Goal: Task Accomplishment & Management: Manage account settings

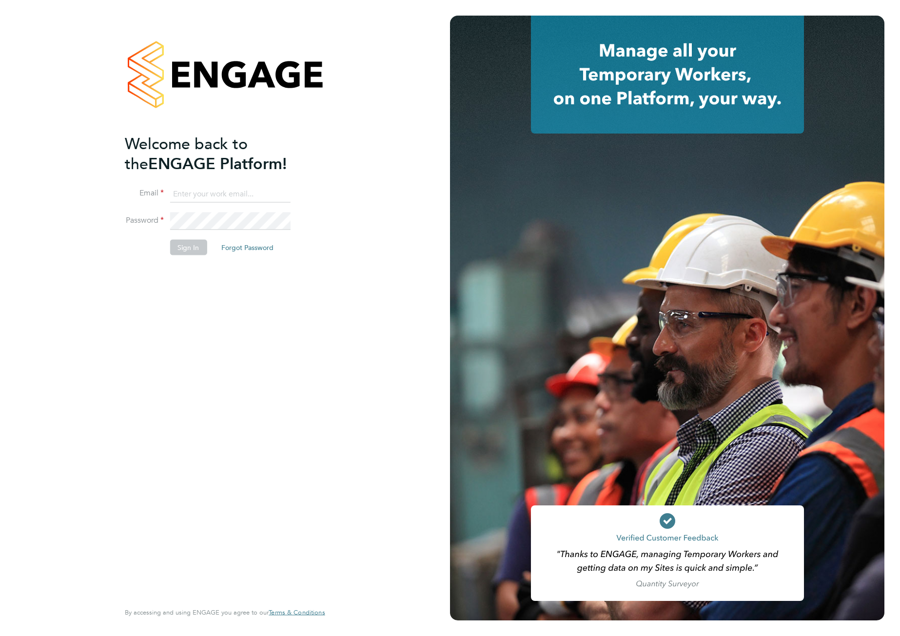
type input "support@engagelabs.io"
click at [188, 249] on button "Sign In" at bounding box center [188, 247] width 37 height 16
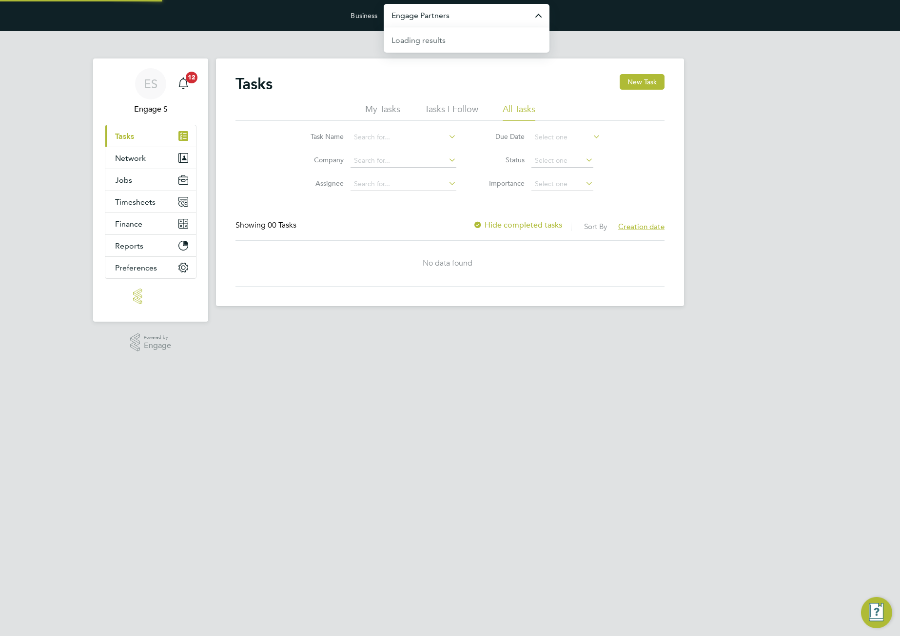
click at [511, 17] on input "Engage Partners" at bounding box center [467, 15] width 166 height 23
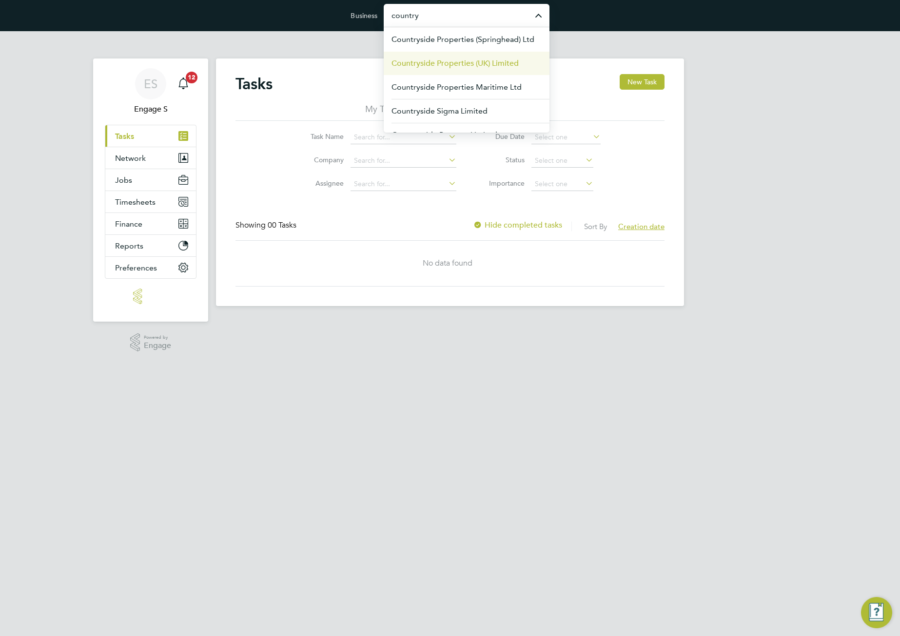
click at [490, 66] on span "Countryside Properties (UK) Limited" at bounding box center [454, 64] width 127 height 12
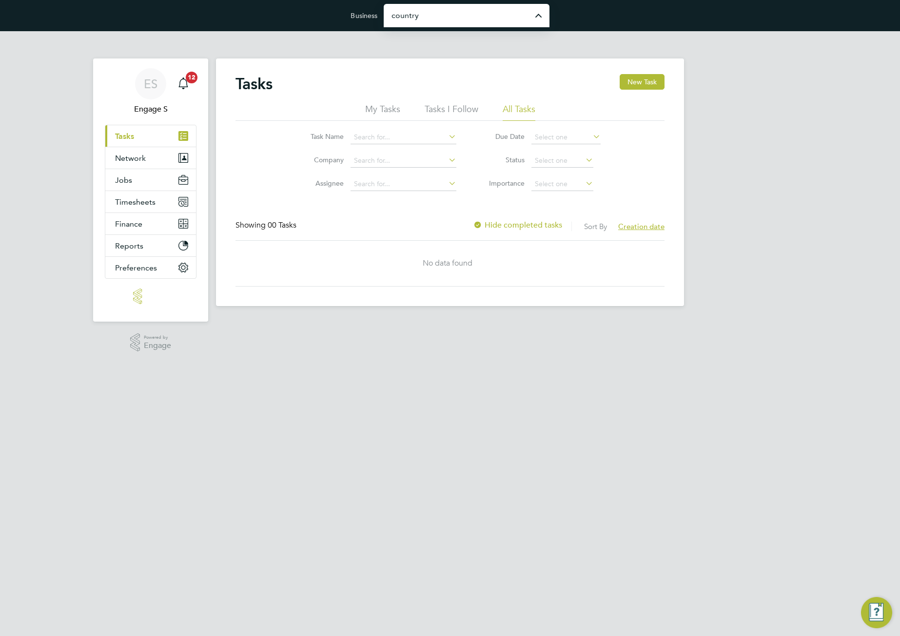
type input "Countryside Properties (UK) Limited"
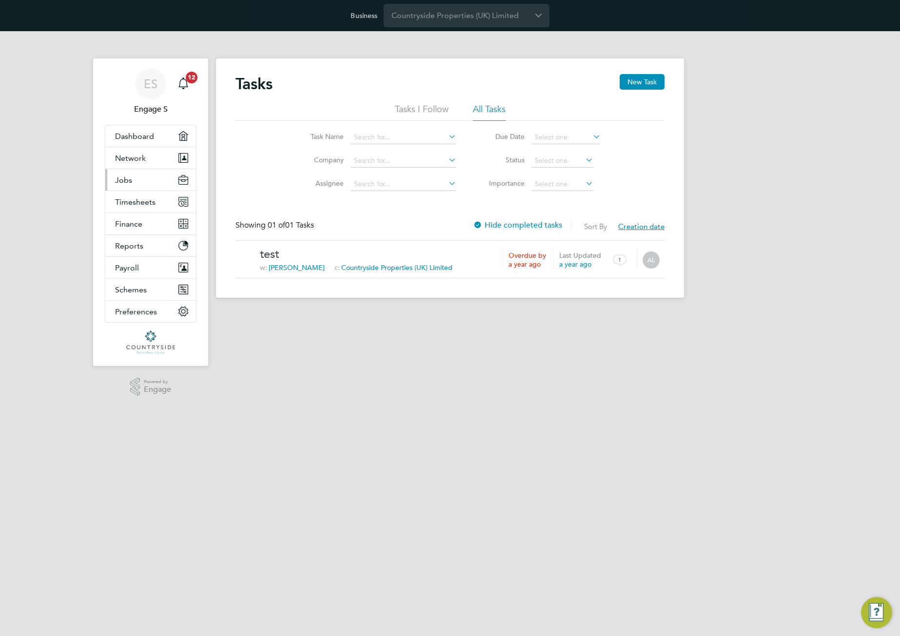
click at [124, 181] on span "Jobs" at bounding box center [123, 179] width 17 height 9
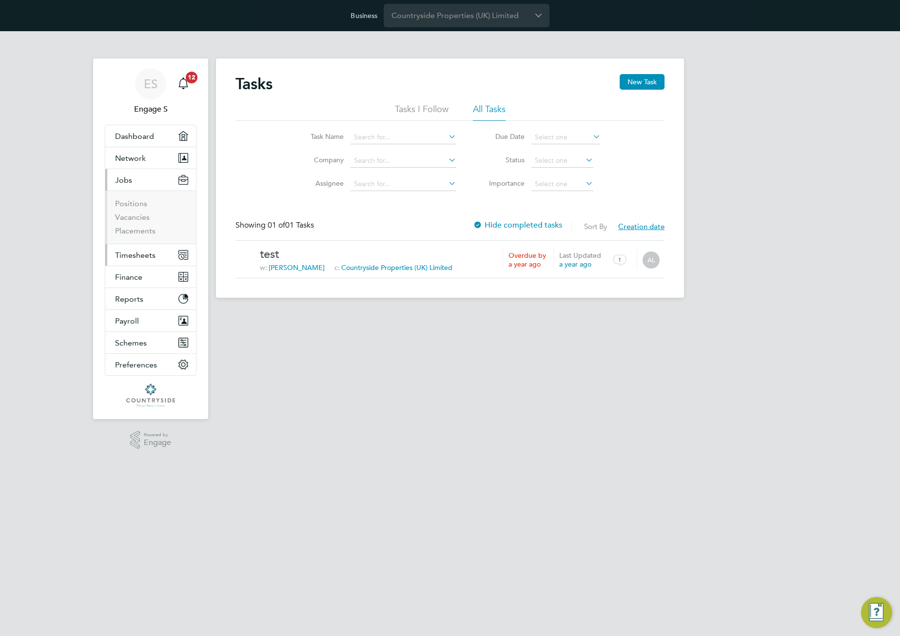
click at [135, 256] on span "Timesheets" at bounding box center [135, 254] width 40 height 9
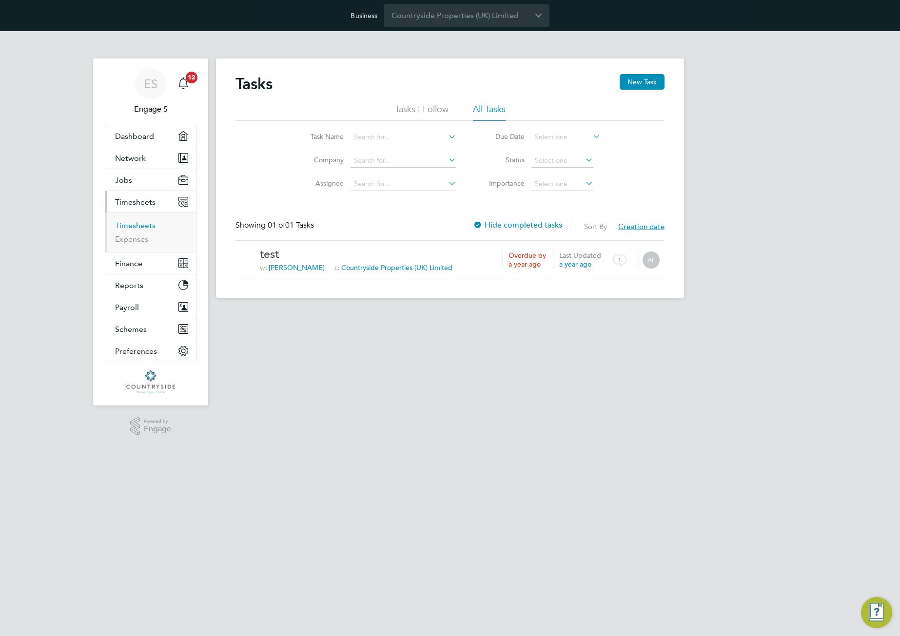
click at [136, 221] on link "Timesheets" at bounding box center [135, 225] width 40 height 9
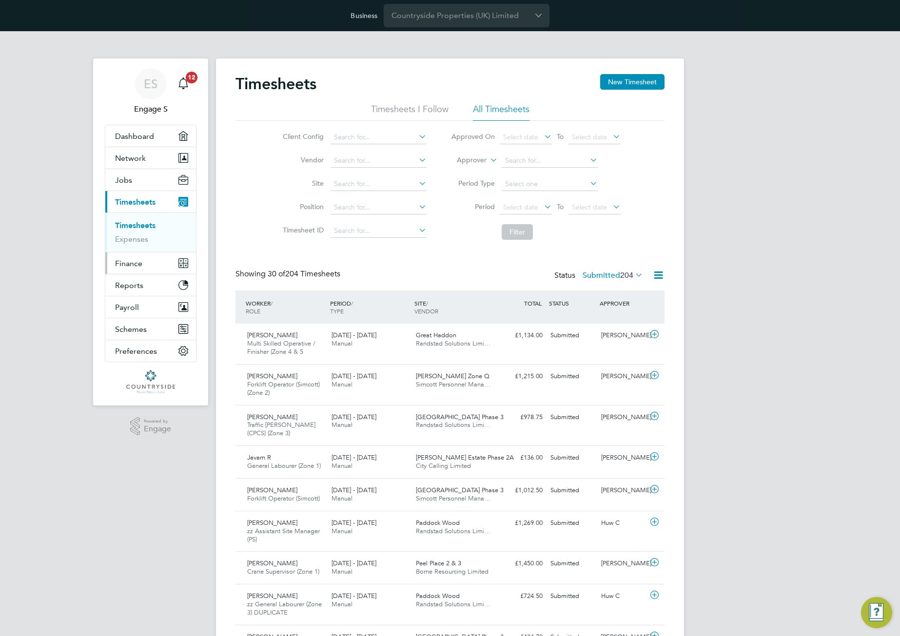
click at [139, 266] on span "Finance" at bounding box center [128, 263] width 27 height 9
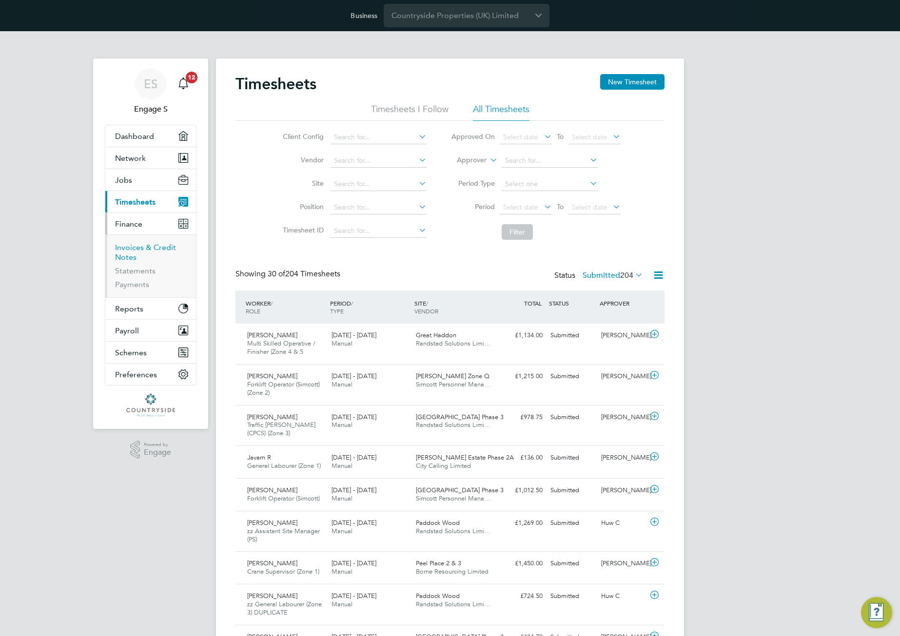
click at [128, 255] on link "Invoices & Credit Notes" at bounding box center [145, 252] width 61 height 19
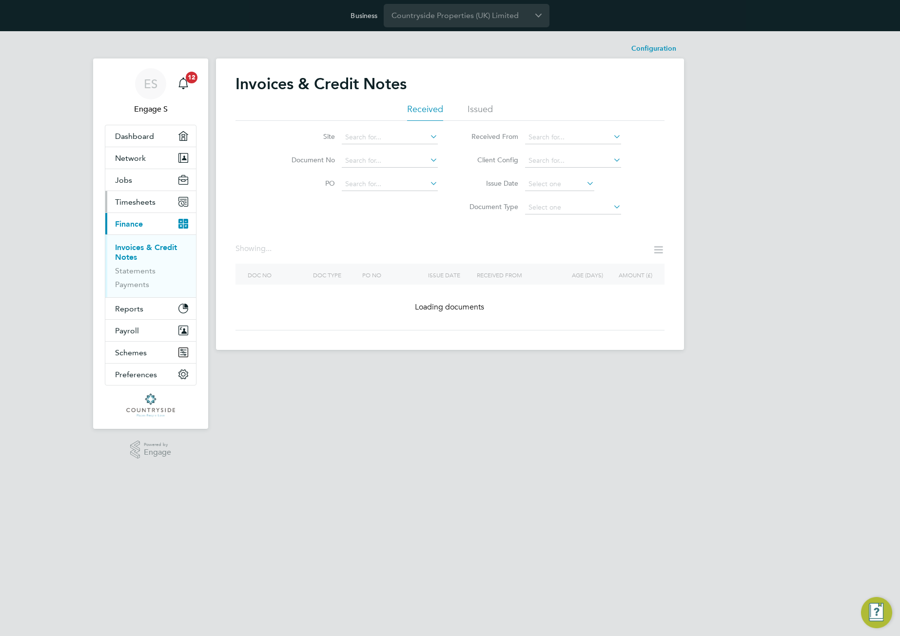
click at [138, 197] on span "Timesheets" at bounding box center [135, 201] width 40 height 9
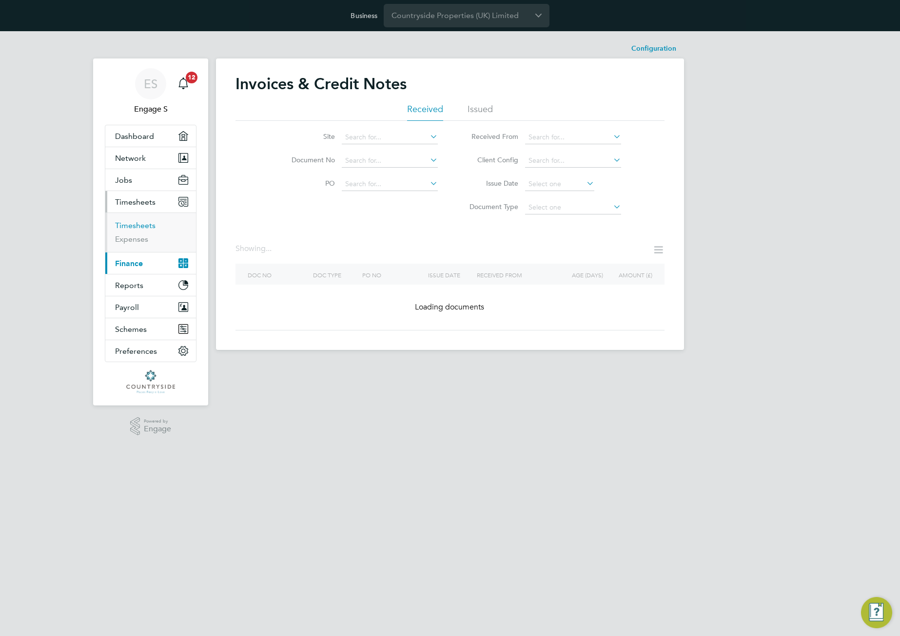
click at [135, 226] on link "Timesheets" at bounding box center [135, 225] width 40 height 9
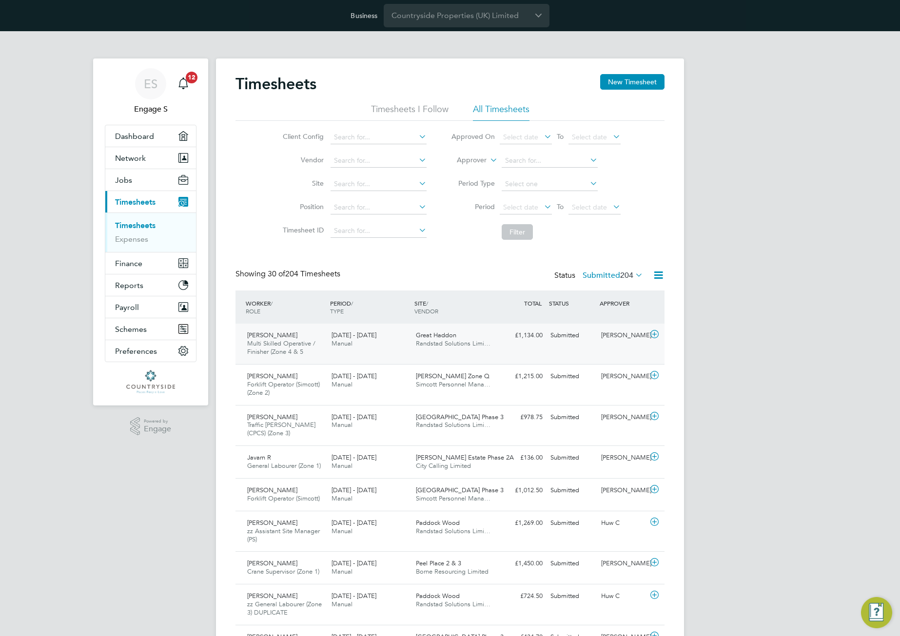
click at [579, 337] on div "Submitted" at bounding box center [571, 335] width 51 height 16
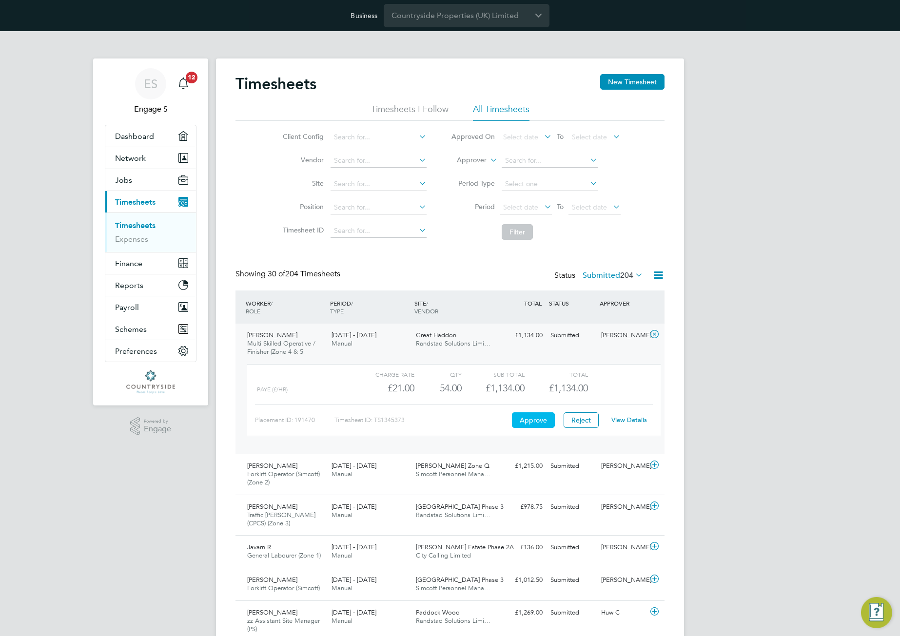
click at [526, 423] on button "Approve" at bounding box center [533, 420] width 43 height 16
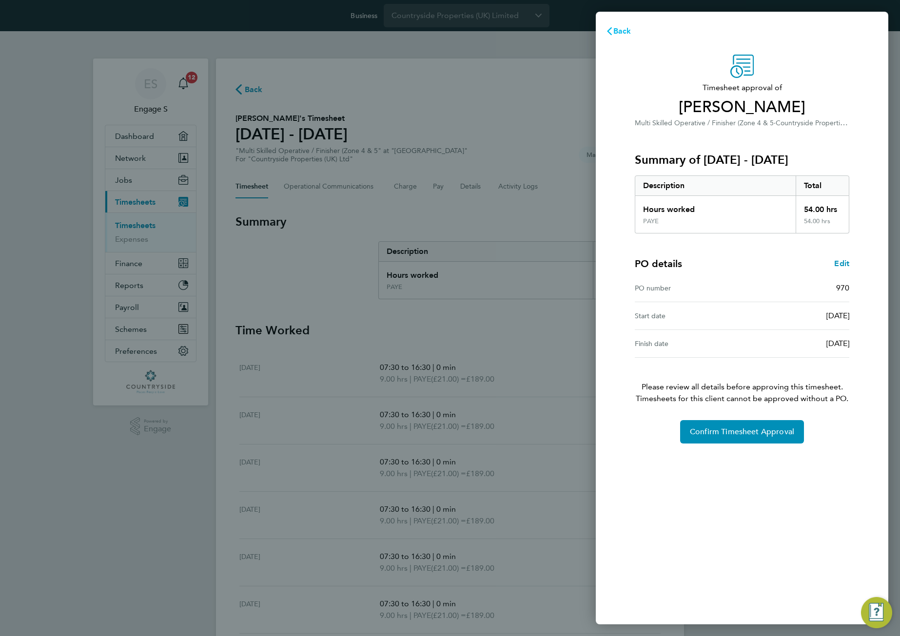
click at [616, 34] on span "Back" at bounding box center [622, 30] width 18 height 9
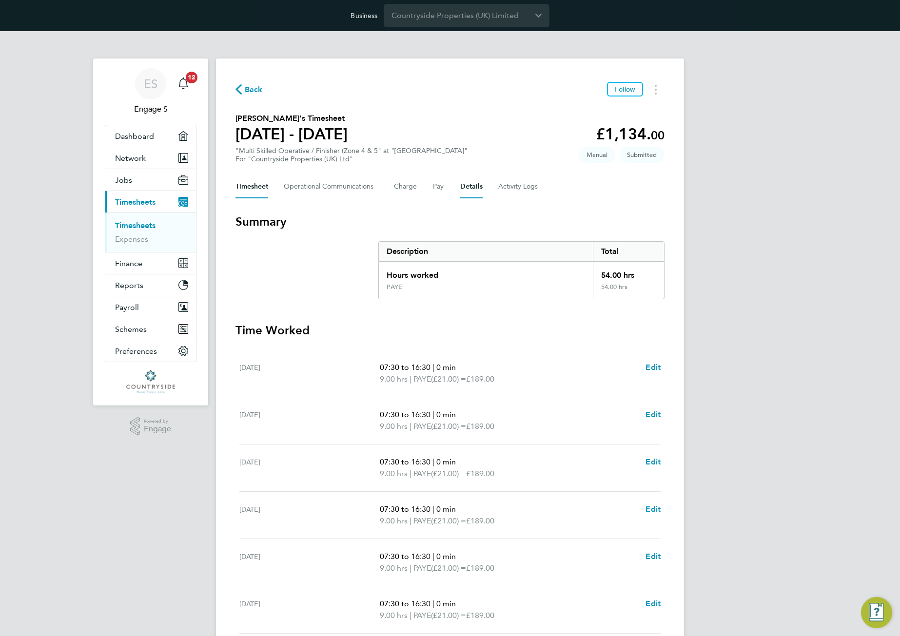
click at [473, 183] on button "Details" at bounding box center [471, 186] width 22 height 23
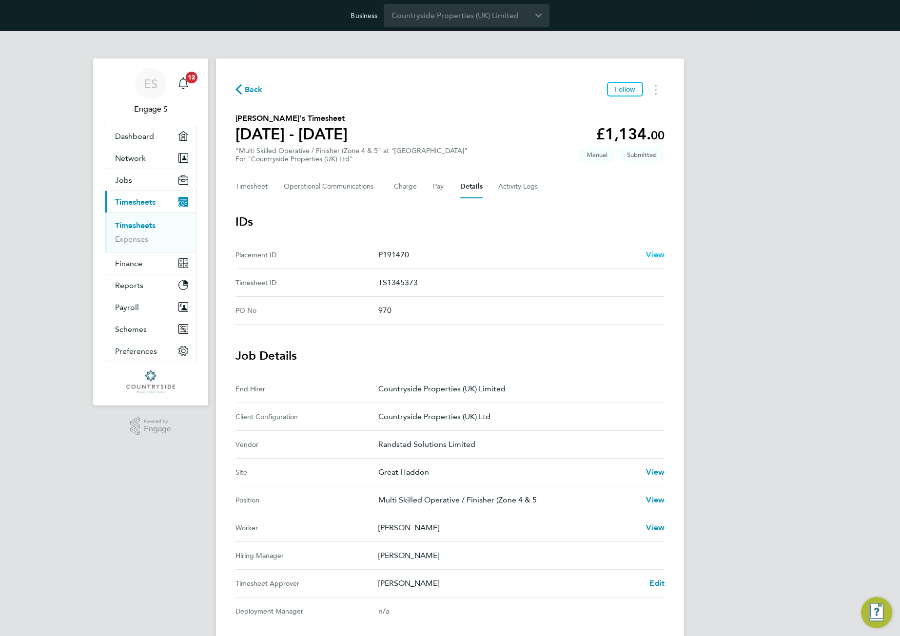
click at [652, 253] on span "View" at bounding box center [655, 254] width 19 height 9
click at [242, 187] on button "Timesheet" at bounding box center [251, 186] width 33 height 23
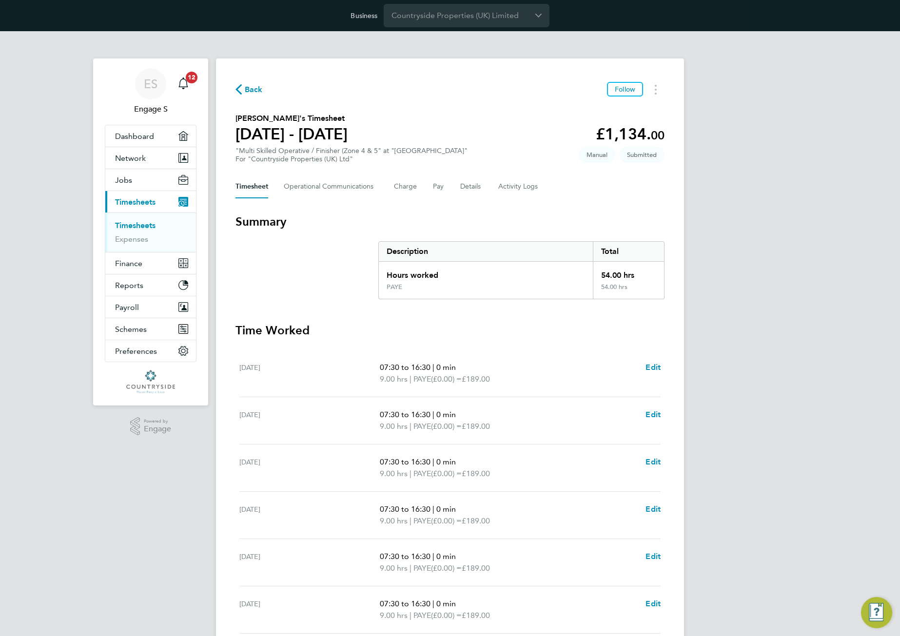
scroll to position [119, 0]
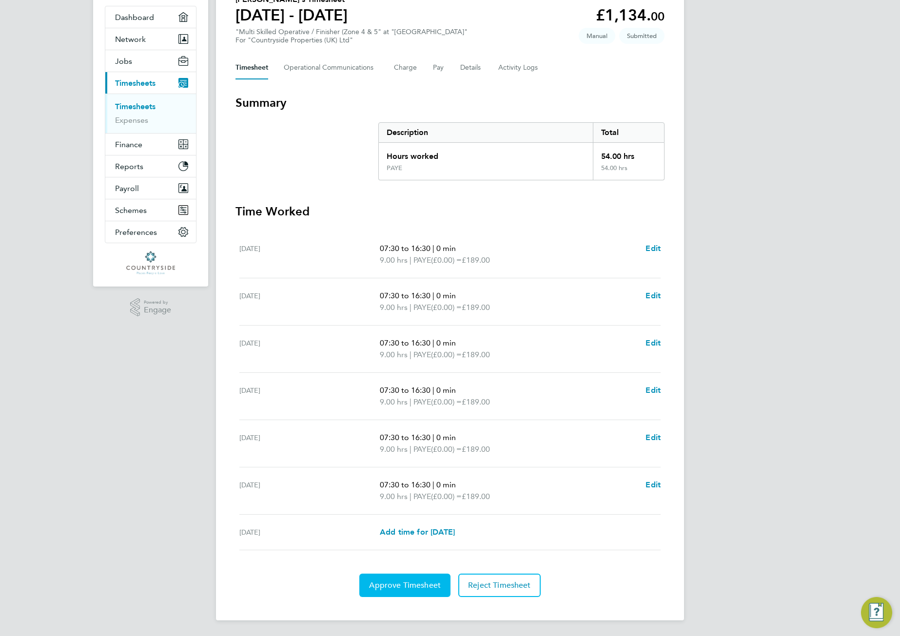
click at [404, 580] on span "Approve Timesheet" at bounding box center [405, 585] width 72 height 10
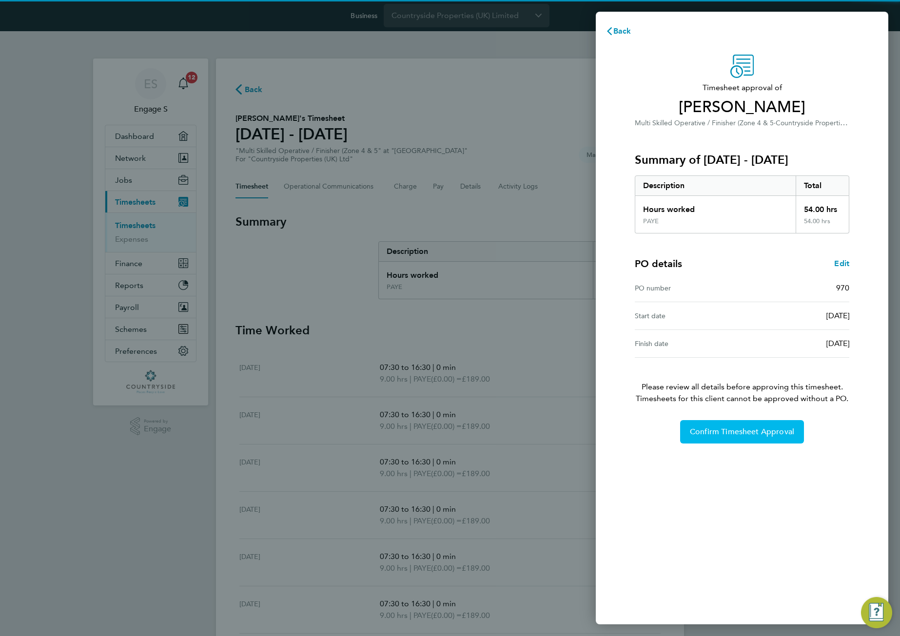
click at [713, 432] on span "Confirm Timesheet Approval" at bounding box center [742, 432] width 104 height 10
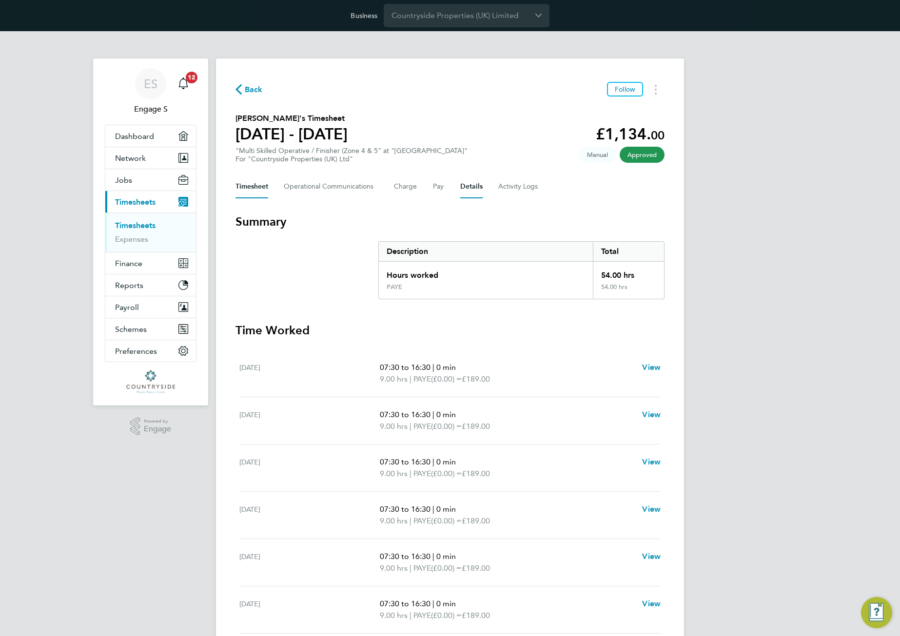
click at [464, 181] on button "Details" at bounding box center [471, 186] width 22 height 23
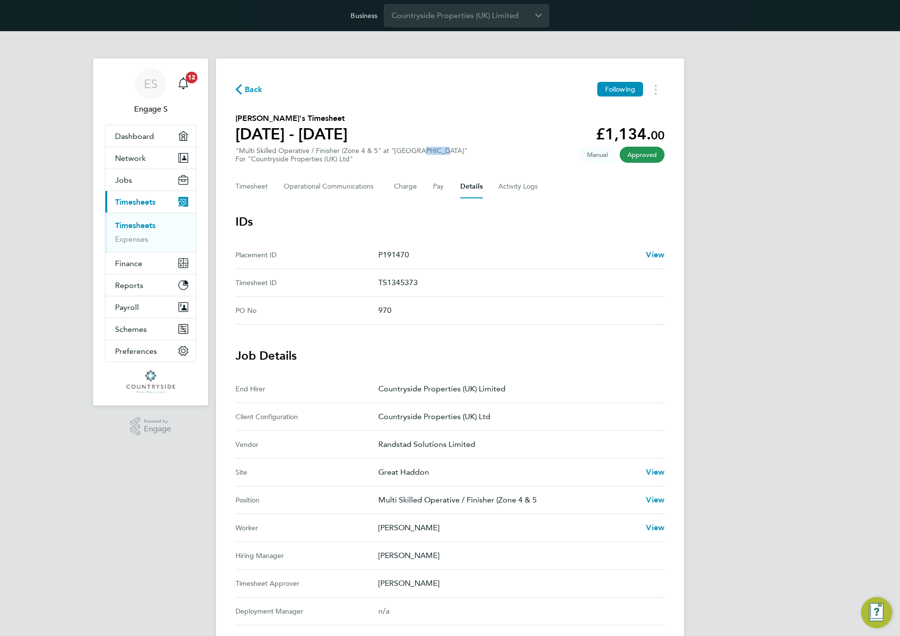
click at [494, 113] on section "Jacek B's Timesheet 12 - 18 Feb 2024 £1,134. 00 "Multi Skilled Operative / Fini…" at bounding box center [449, 138] width 429 height 51
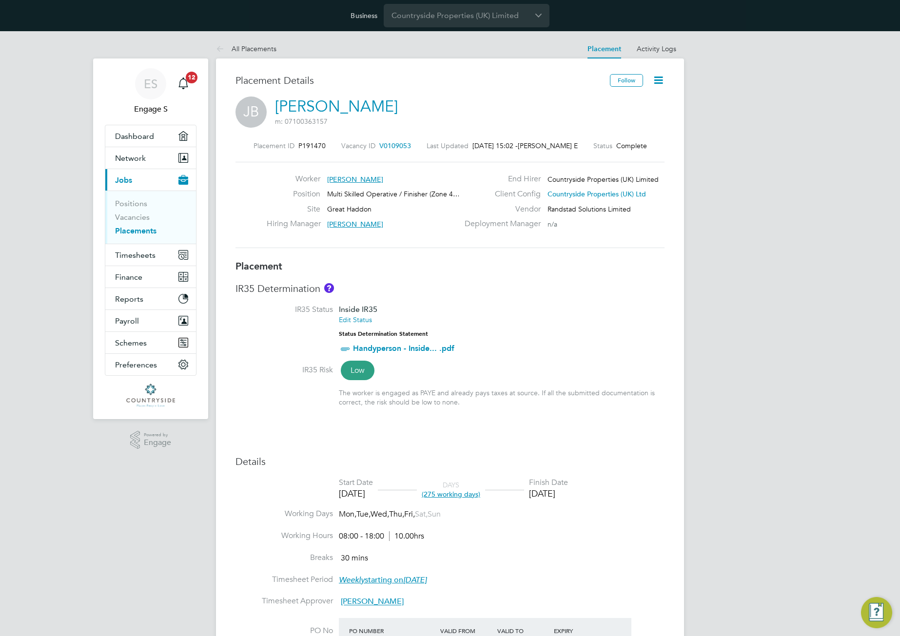
click at [657, 81] on icon at bounding box center [658, 80] width 12 height 12
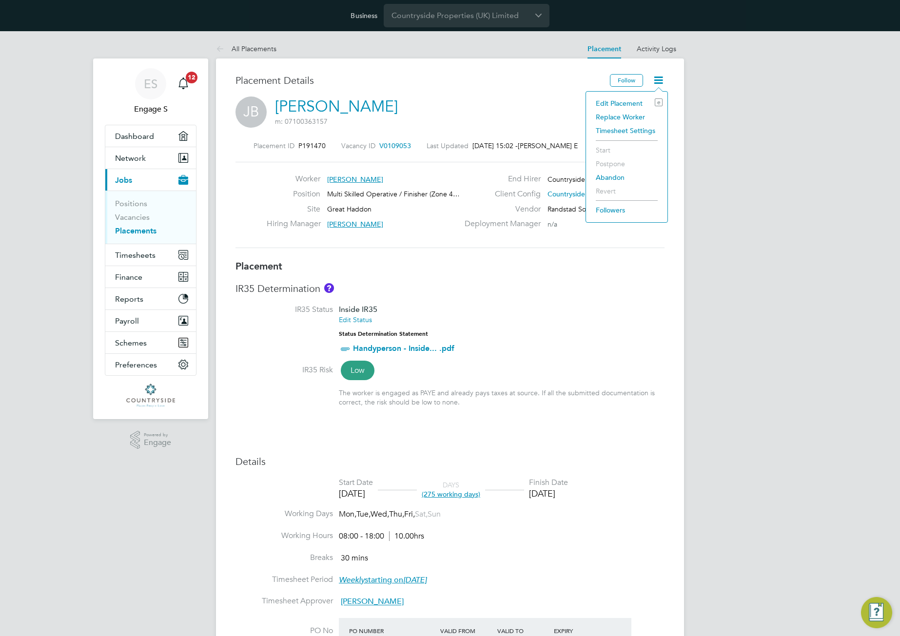
click at [623, 103] on li "Edit Placement e" at bounding box center [627, 103] width 72 height 14
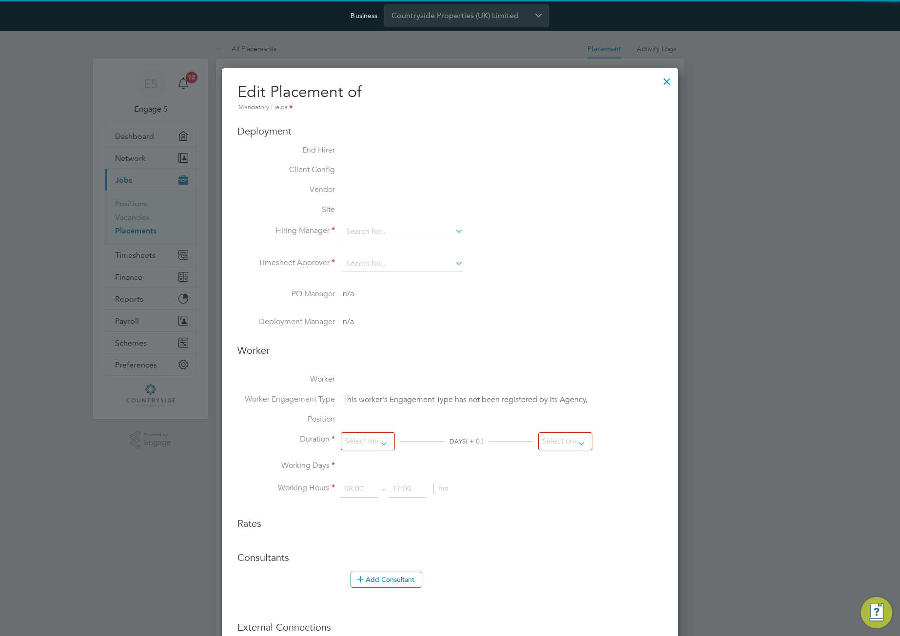
type input "[PERSON_NAME]"
type input "[DATE]"
type input "08:00"
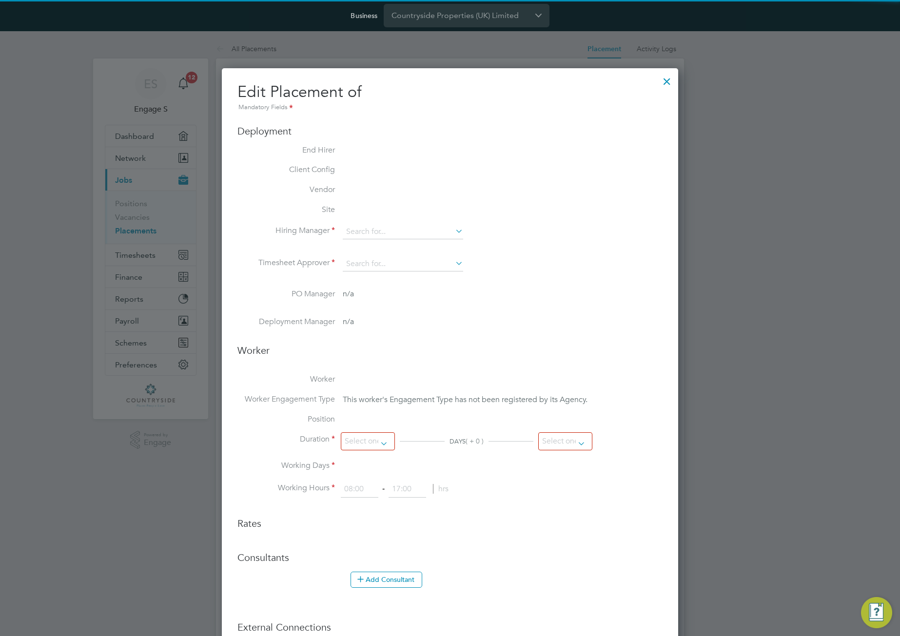
type input "18:00"
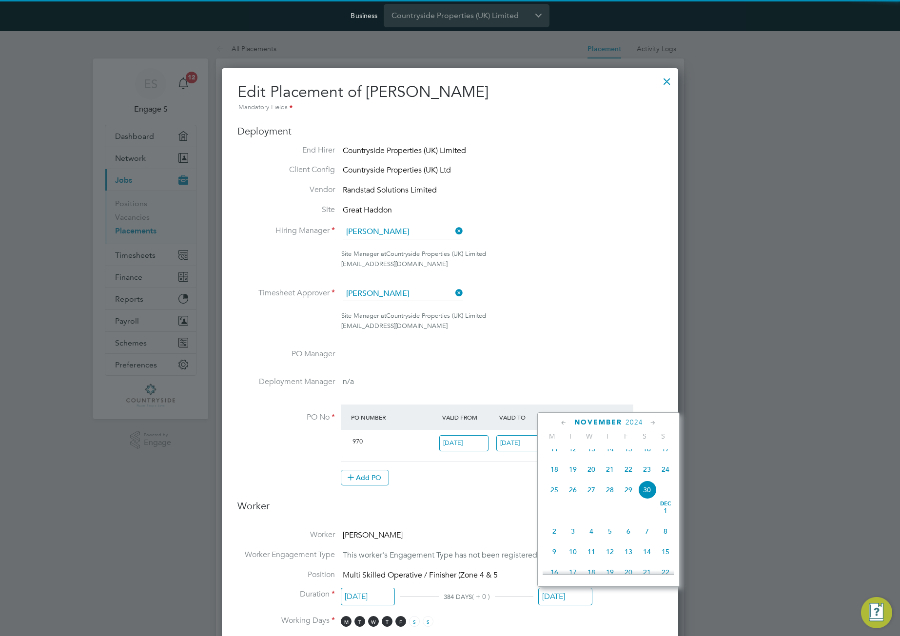
click at [578, 599] on input "[DATE]" at bounding box center [565, 597] width 54 height 18
click at [637, 423] on span "2024" at bounding box center [634, 422] width 18 height 8
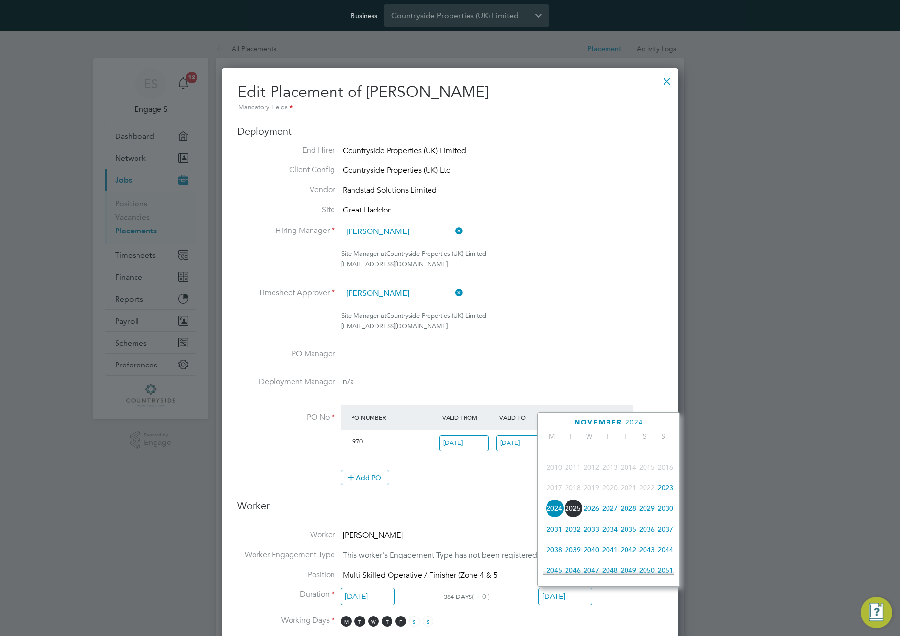
click at [577, 516] on span "2025" at bounding box center [572, 508] width 19 height 19
click at [577, 516] on span at bounding box center [572, 508] width 19 height 19
click at [598, 538] on span "5" at bounding box center [591, 529] width 19 height 19
type input "05 Nov 2025"
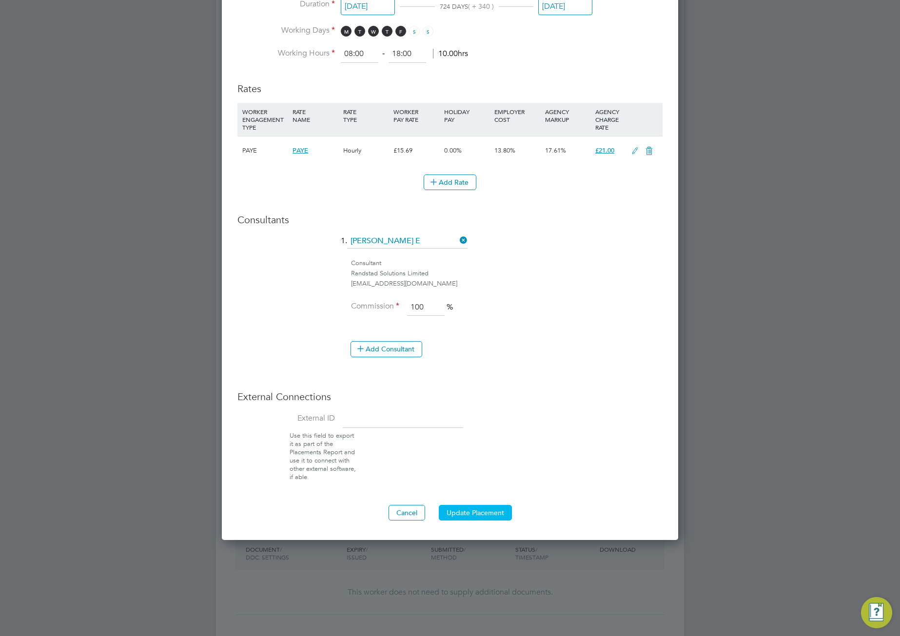
click at [490, 512] on button "Update Placement" at bounding box center [475, 513] width 73 height 16
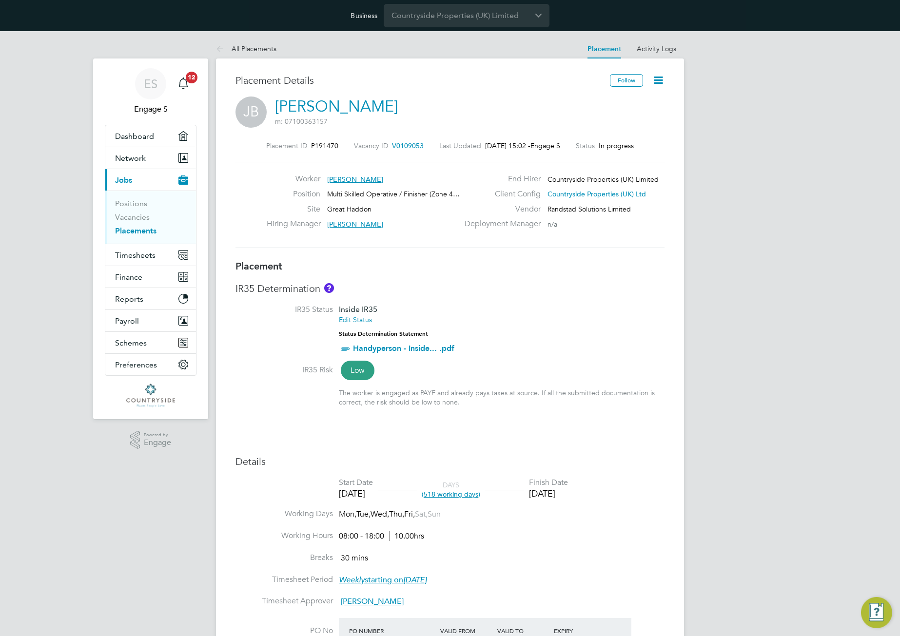
click at [654, 320] on li "IR35 Status Inside IR35 Edit Status Status Determination Statement Handyperson …" at bounding box center [449, 335] width 429 height 60
click at [146, 257] on span "Timesheets" at bounding box center [135, 254] width 40 height 9
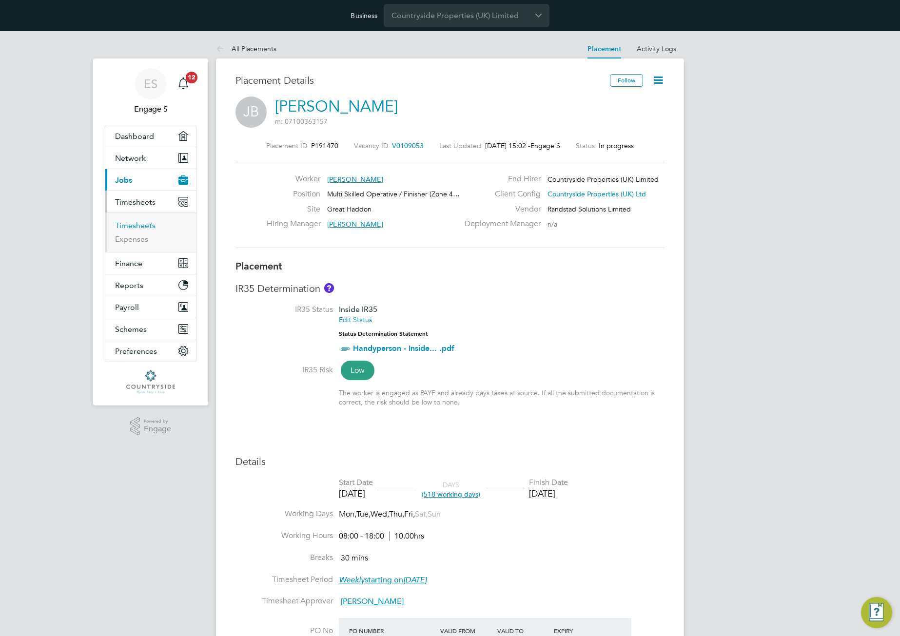
click at [132, 227] on link "Timesheets" at bounding box center [135, 225] width 40 height 9
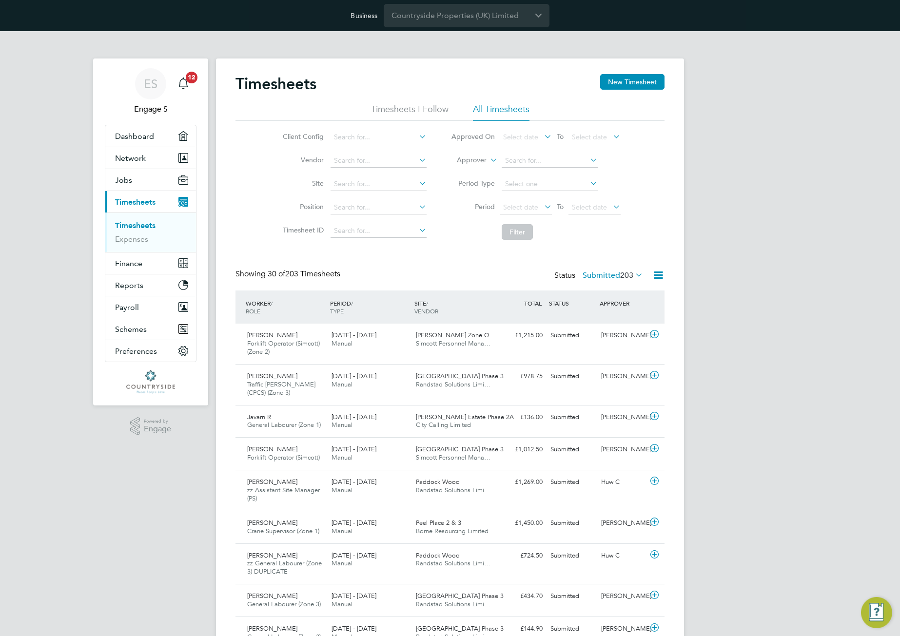
scroll to position [25, 85]
click at [624, 81] on button "New Timesheet" at bounding box center [632, 82] width 64 height 16
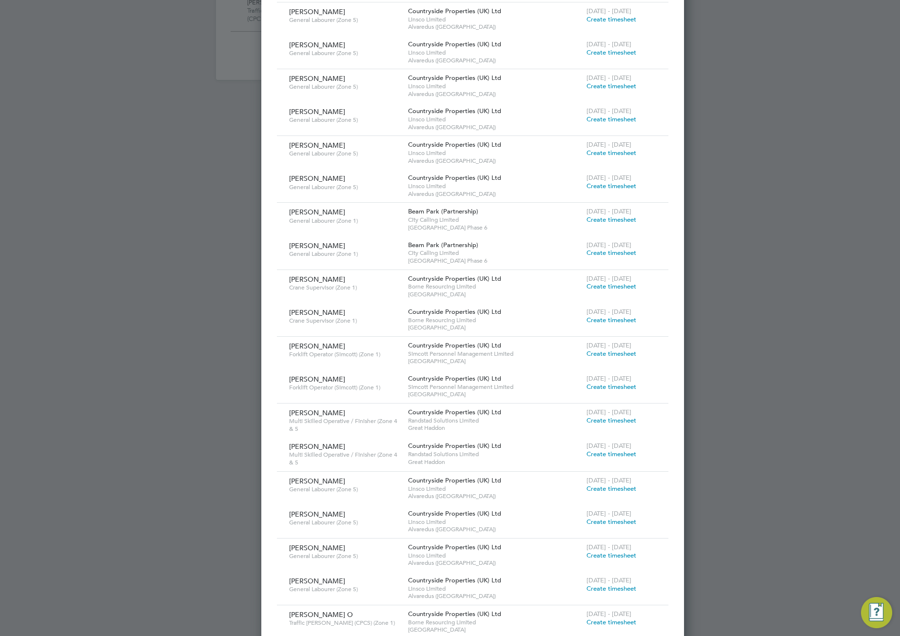
click at [586, 416] on span "Create timesheet" at bounding box center [611, 420] width 50 height 8
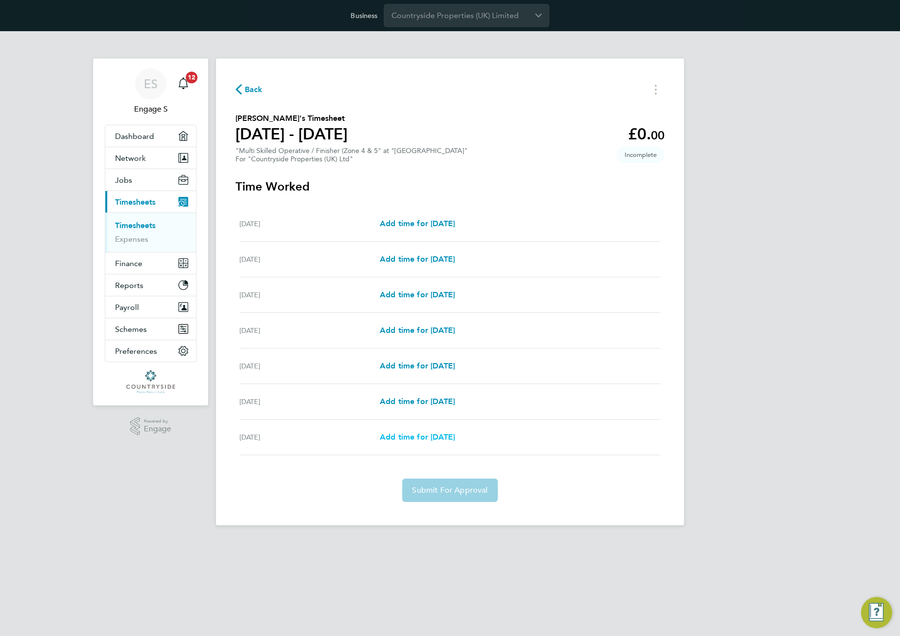
click at [449, 440] on span "Add time for Sun 14 Sep" at bounding box center [417, 436] width 75 height 9
select select "30"
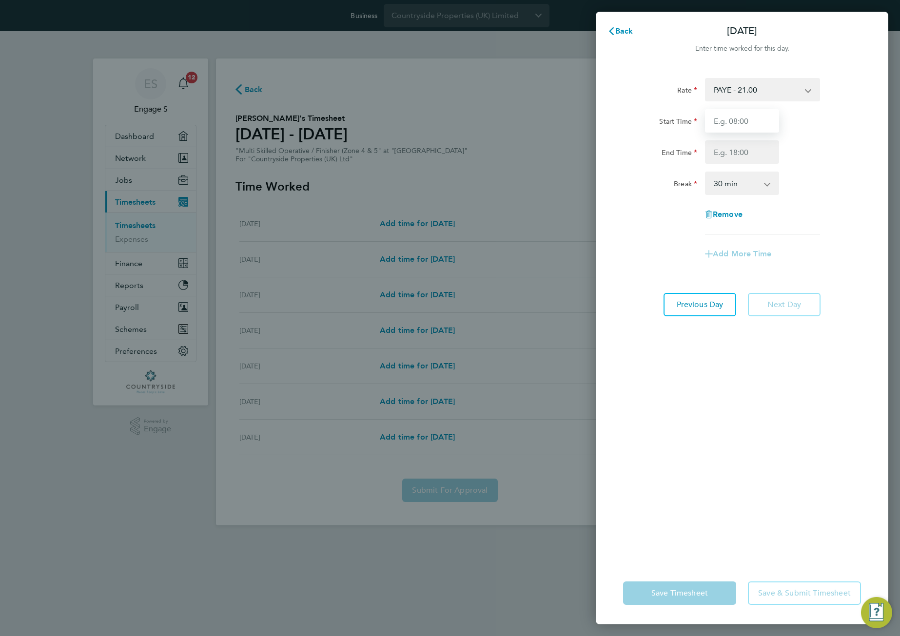
click at [753, 116] on input "Start Time" at bounding box center [742, 120] width 74 height 23
type input "11:00"
click at [744, 154] on input "End Time" at bounding box center [742, 151] width 74 height 23
type input "22:00"
click at [774, 177] on app-icon-cross-button at bounding box center [772, 183] width 12 height 21
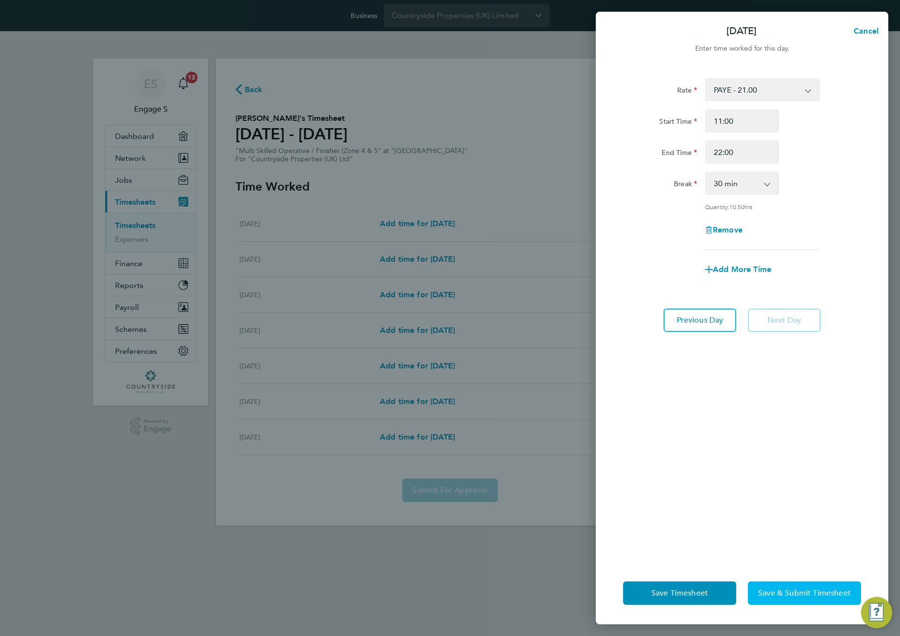
click at [801, 603] on div "Save Timesheet Save & Submit Timesheet" at bounding box center [742, 593] width 292 height 62
click at [802, 599] on button "Save & Submit Timesheet" at bounding box center [804, 592] width 113 height 23
click at [792, 595] on span "Save & Submit Timesheet" at bounding box center [804, 593] width 93 height 10
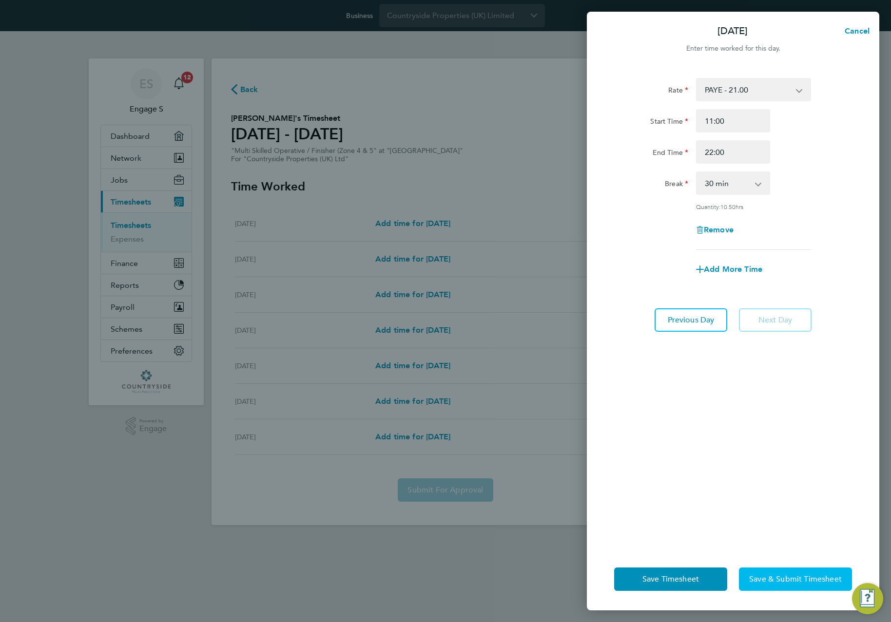
click at [777, 579] on span "Save & Submit Timesheet" at bounding box center [795, 580] width 93 height 10
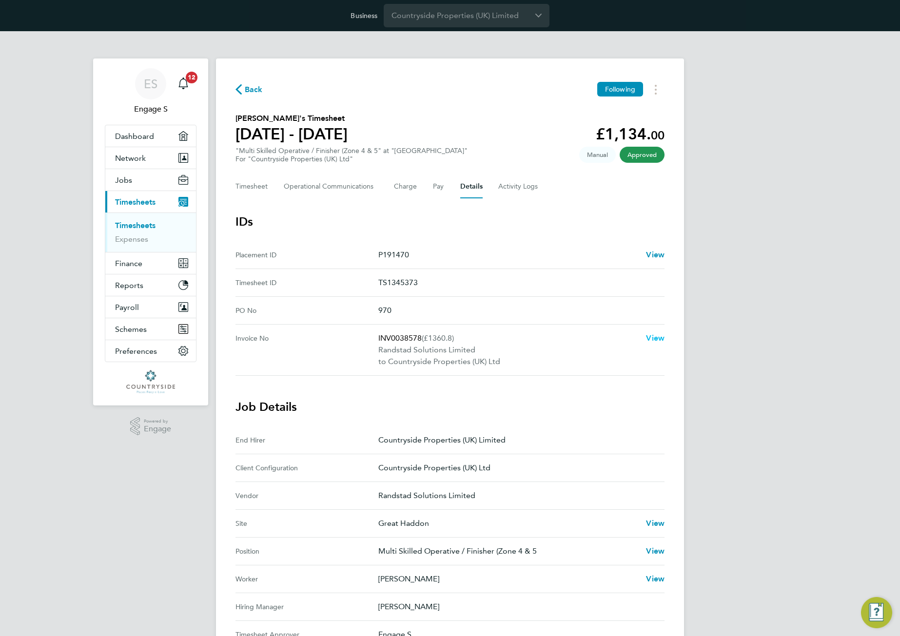
click at [655, 336] on span "View" at bounding box center [655, 337] width 19 height 9
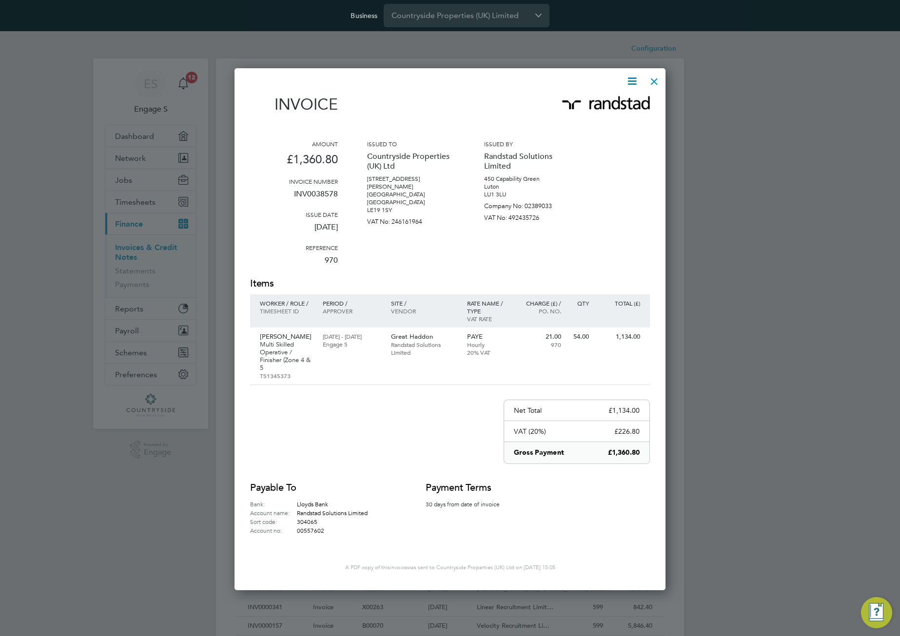
click at [633, 80] on icon at bounding box center [632, 81] width 12 height 12
click at [611, 103] on li "Download Invoice" at bounding box center [602, 104] width 67 height 14
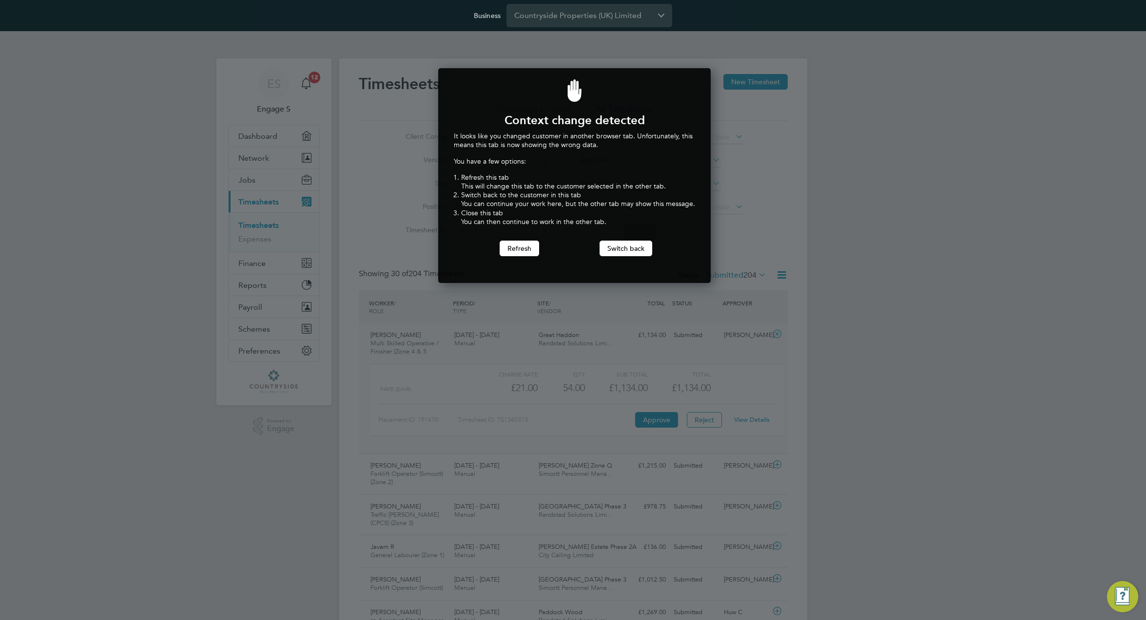
scroll to position [215, 269]
click at [366, 71] on div at bounding box center [573, 310] width 1146 height 620
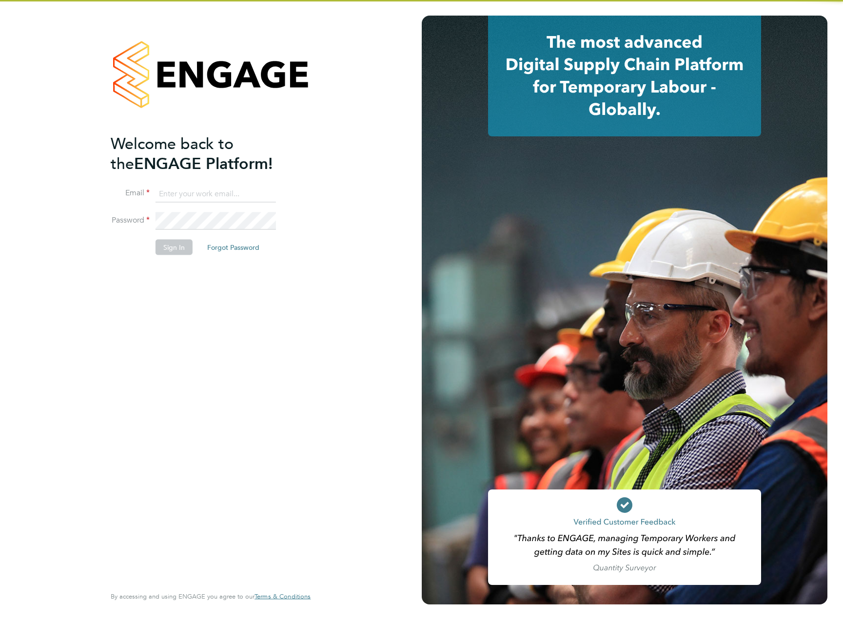
type input "[EMAIL_ADDRESS][DOMAIN_NAME]"
click at [169, 251] on button "Sign In" at bounding box center [173, 248] width 37 height 16
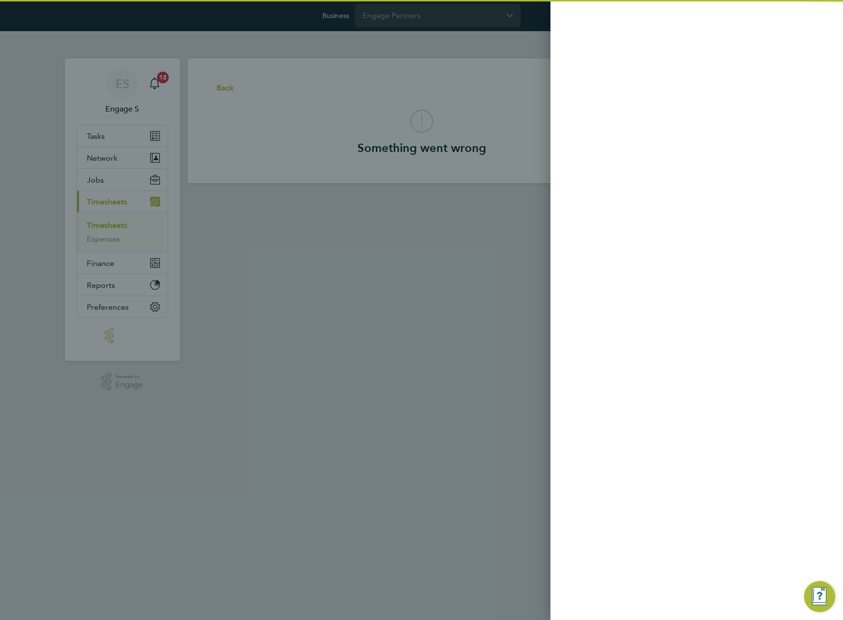
click at [459, 21] on div at bounding box center [421, 310] width 843 height 620
click at [462, 15] on div at bounding box center [421, 310] width 843 height 620
click at [457, 25] on div at bounding box center [421, 310] width 843 height 620
click at [461, 16] on div at bounding box center [421, 310] width 843 height 620
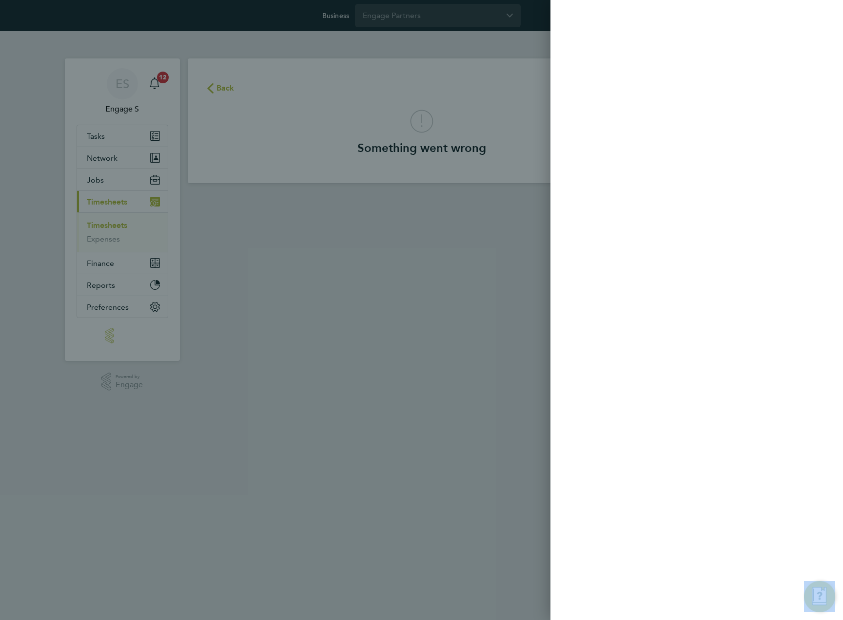
click at [461, 16] on div at bounding box center [421, 310] width 843 height 620
click at [503, 18] on div at bounding box center [421, 310] width 843 height 620
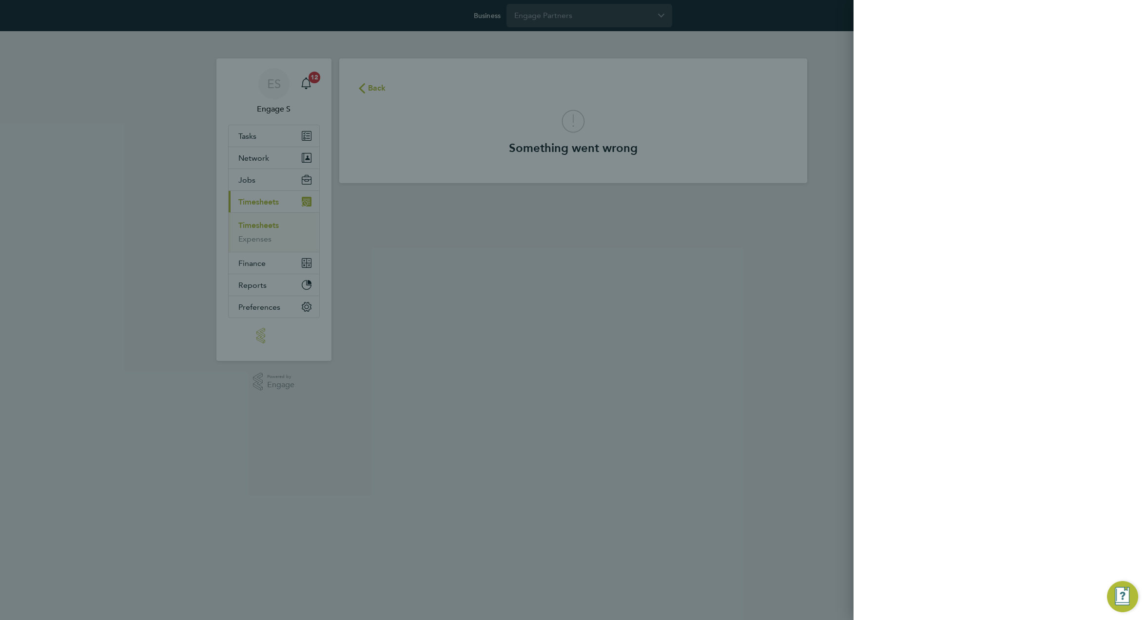
click at [658, 100] on div at bounding box center [573, 310] width 1146 height 620
click at [603, 16] on div at bounding box center [573, 310] width 1146 height 620
click at [590, 19] on div at bounding box center [573, 310] width 1146 height 620
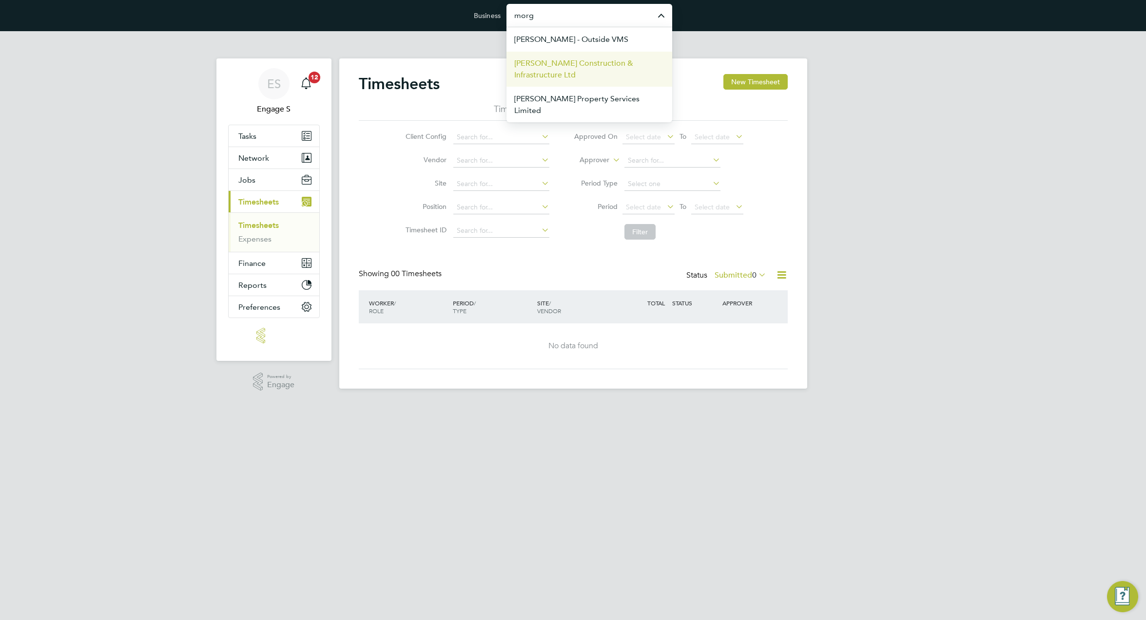
click at [554, 68] on span "[PERSON_NAME] Construction & Infrastructure Ltd" at bounding box center [589, 69] width 150 height 23
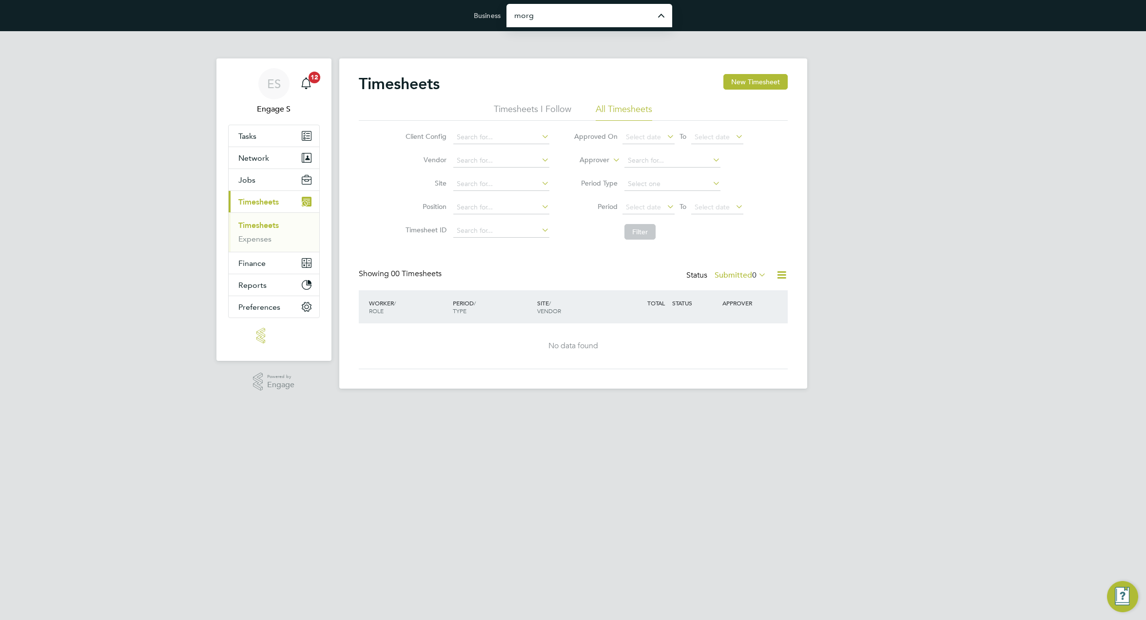
type input "[PERSON_NAME] Construction & Infrastructure Ltd"
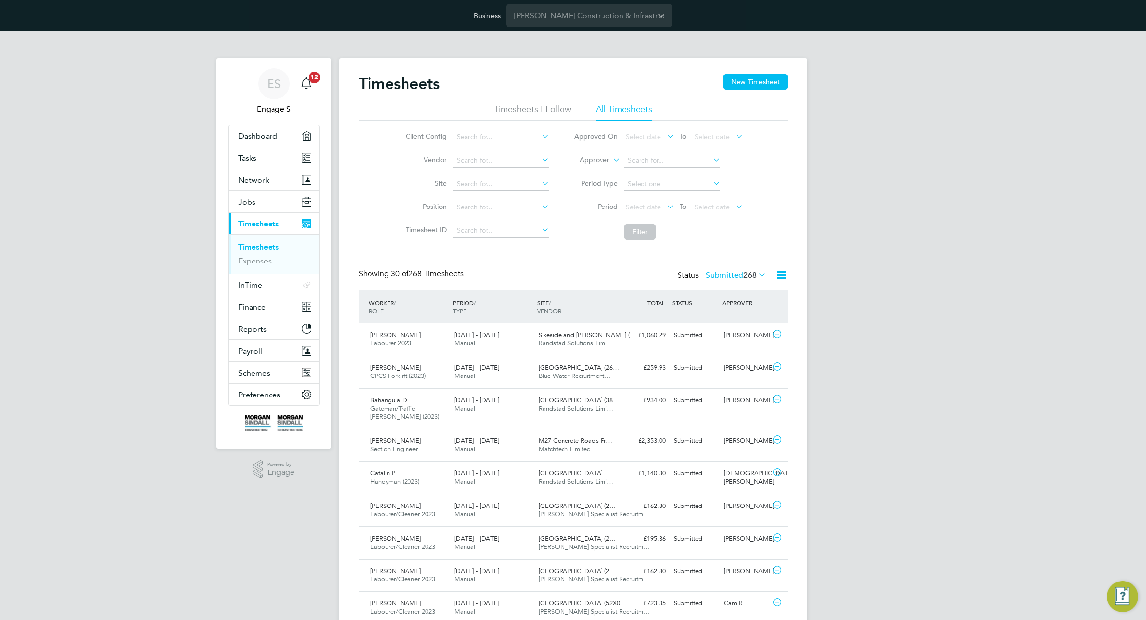
click at [605, 27] on div "Business [PERSON_NAME] Construction & Infrastructure Ltd" at bounding box center [573, 15] width 1146 height 31
click at [598, 18] on input "[PERSON_NAME] Construction & Infrastructure Ltd" at bounding box center [589, 15] width 166 height 23
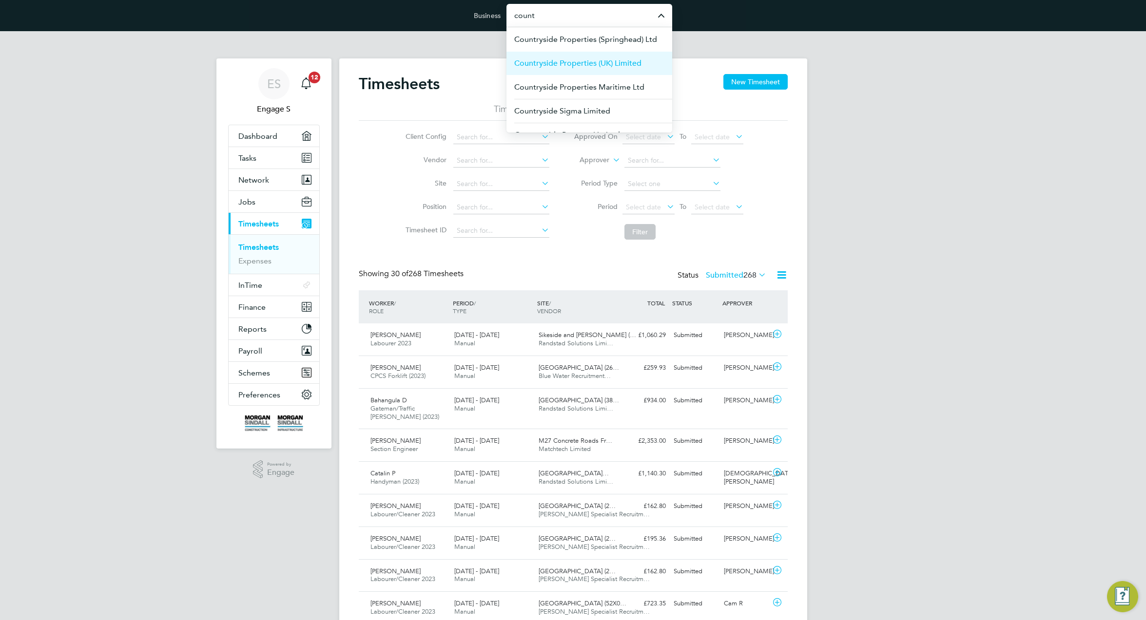
click at [575, 67] on span "Countryside Properties (UK) Limited" at bounding box center [577, 64] width 127 height 12
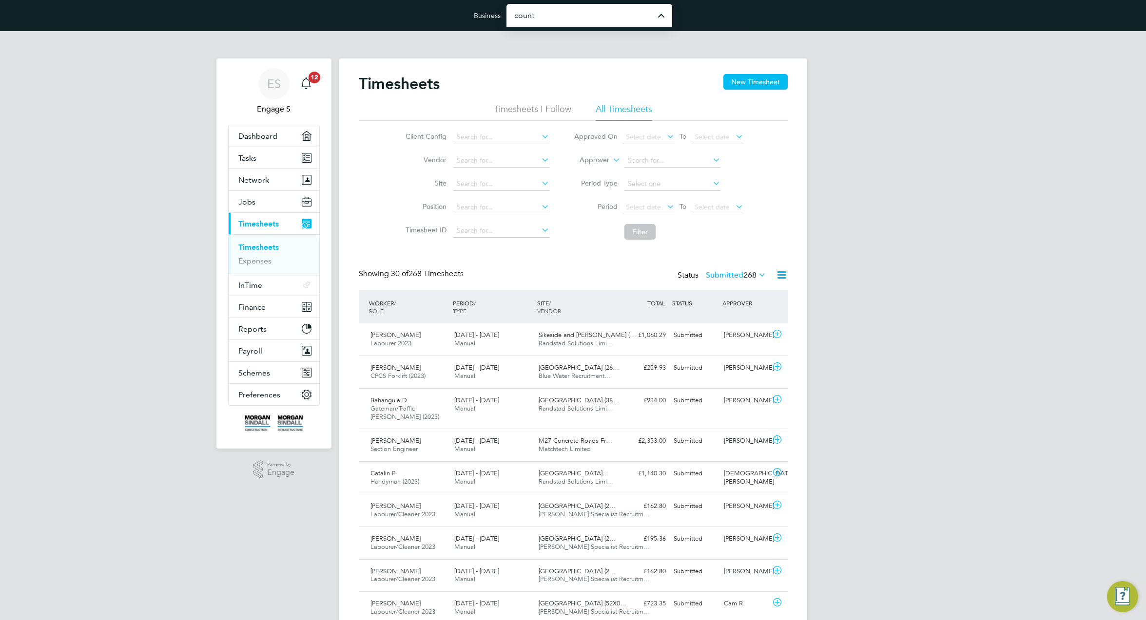
type input "Countryside Properties (UK) Limited"
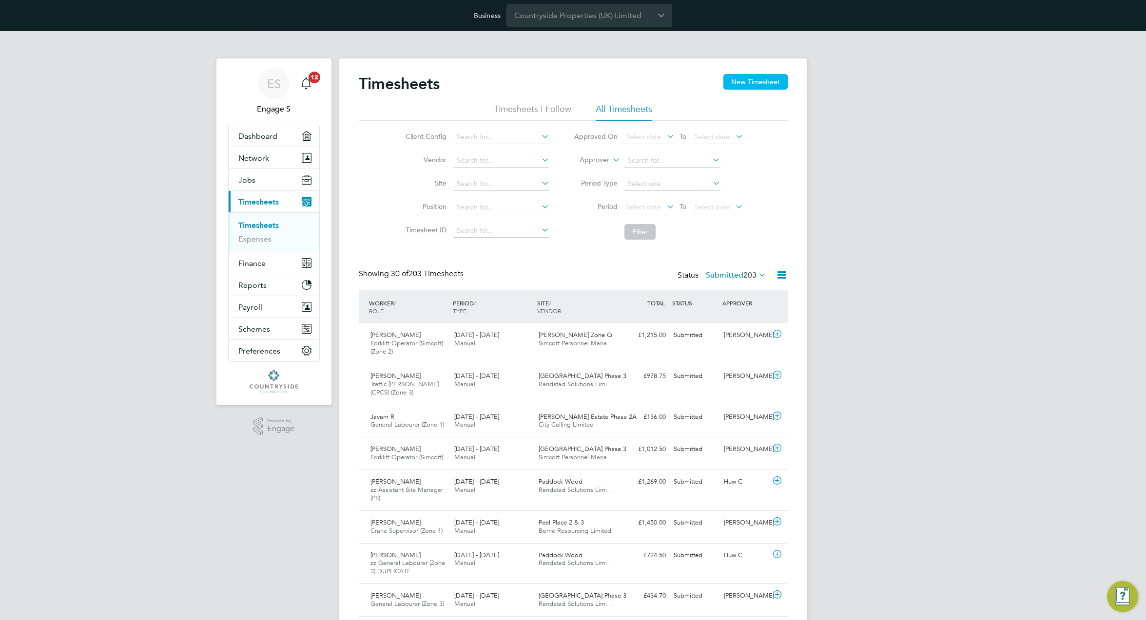
click at [765, 87] on button "New Timesheet" at bounding box center [755, 82] width 64 height 16
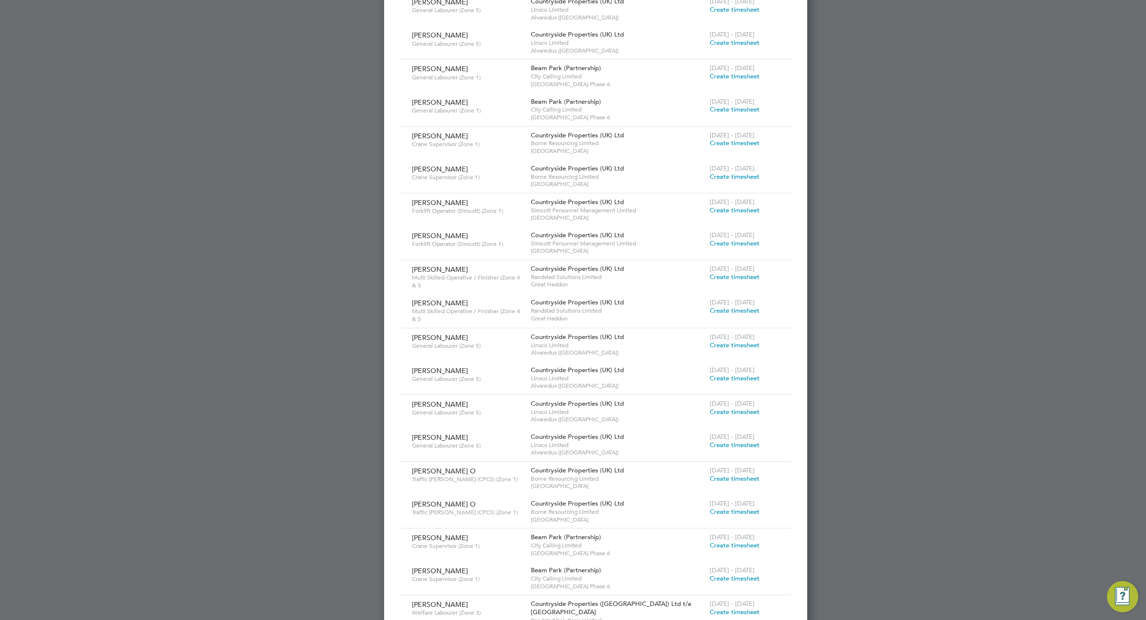
click at [710, 273] on span "Create timesheet" at bounding box center [735, 277] width 50 height 8
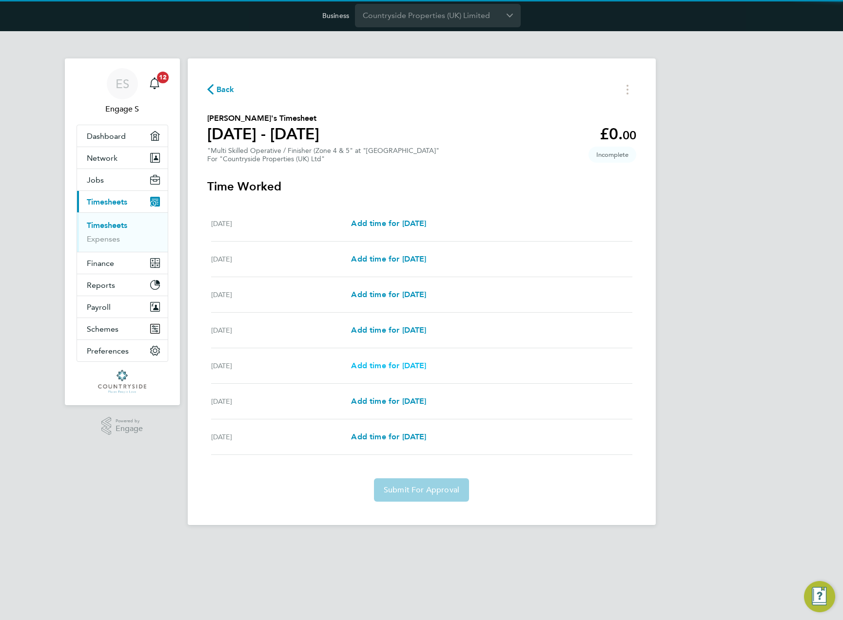
click at [421, 366] on span "Add time for Fri 12 Sep" at bounding box center [388, 365] width 75 height 9
click at [413, 364] on span "Add time for Fri 12 Sep" at bounding box center [388, 365] width 75 height 9
select select "30"
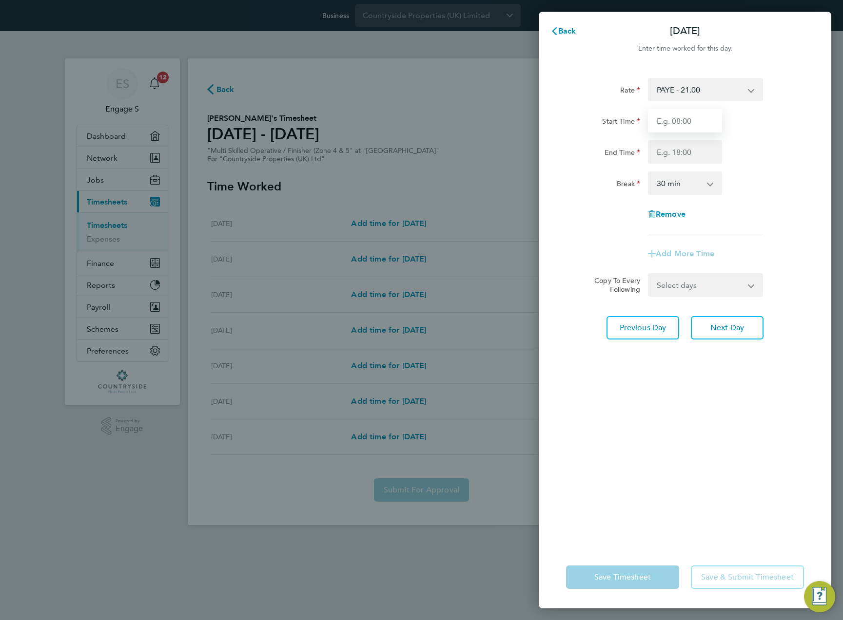
click at [675, 120] on input "Start Time" at bounding box center [685, 120] width 74 height 23
type input "11:00"
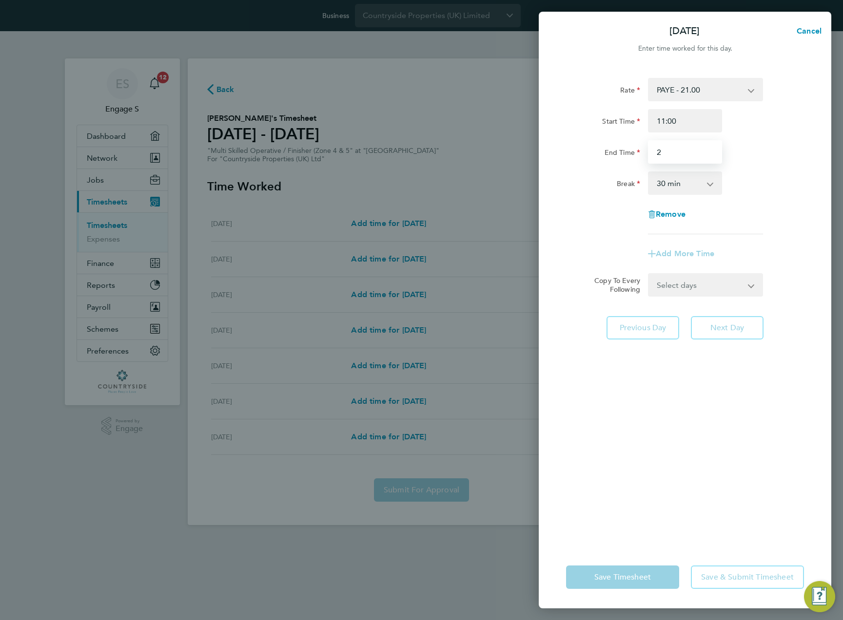
click at [679, 160] on input "2" at bounding box center [685, 151] width 74 height 23
type input "22:00"
click at [811, 188] on div "Rate PAYE - 21.00 Start Time 11:00 End Time 22:00 Break 0 min 15 min 30 min 45 …" at bounding box center [685, 306] width 292 height 480
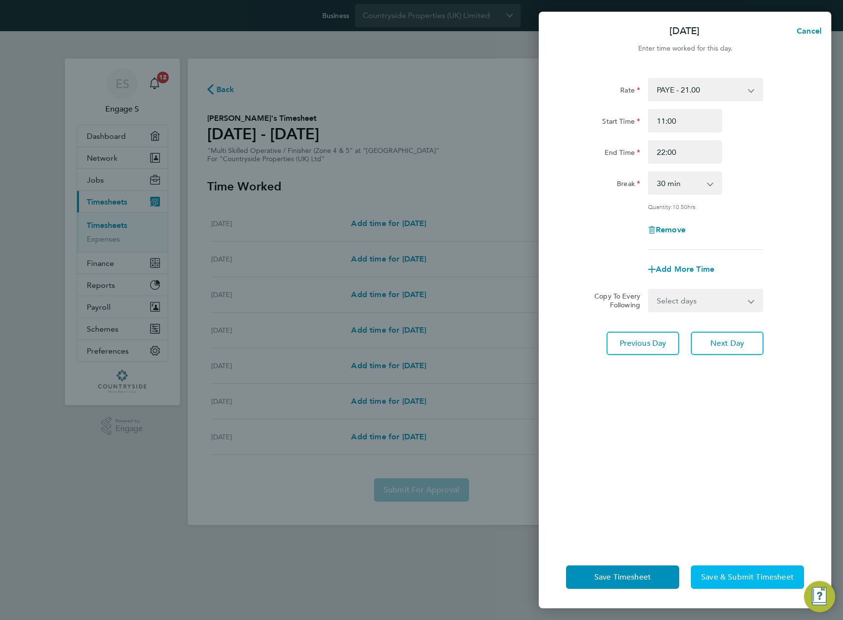
click at [731, 573] on span "Save & Submit Timesheet" at bounding box center [747, 578] width 93 height 10
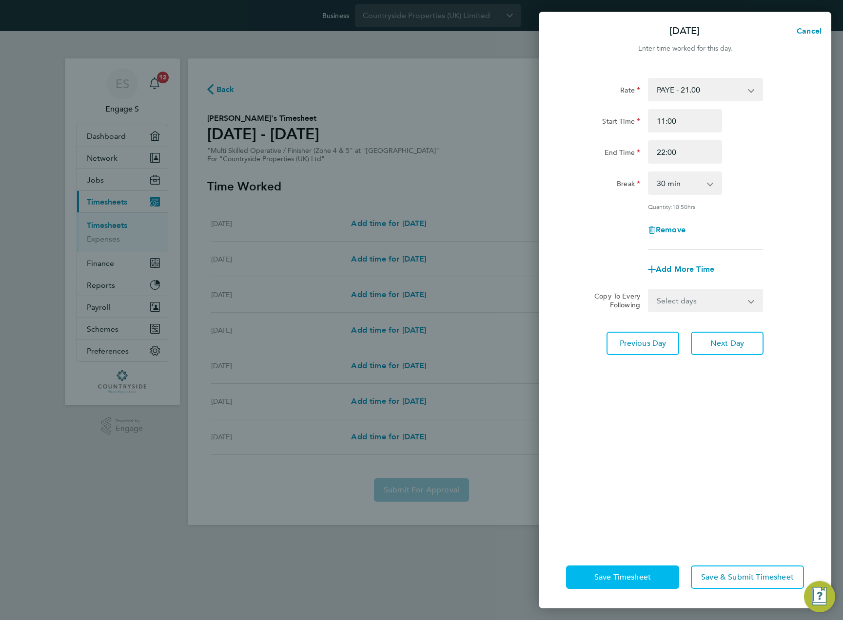
click at [622, 576] on span "Save Timesheet" at bounding box center [622, 578] width 57 height 10
